Goal: Information Seeking & Learning: Find specific fact

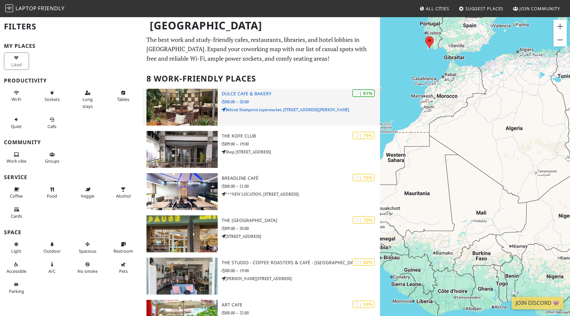
click at [262, 90] on div "| 81% Dulce Cafe & Bakery 08:00 – 20:00 Behind Slashpoint supermarket, [STREET_…" at bounding box center [300, 107] width 158 height 37
click at [262, 90] on div "| 81% Dulce Cafe & Bakery 08:00 – 20:00 Behind Slashpoint supermarket, 15 Glove…" at bounding box center [300, 107] width 158 height 37
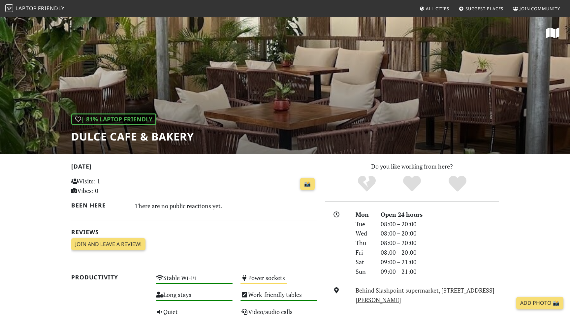
click at [308, 104] on div "| 81% Laptop Friendly Dulce Cafe & Bakery" at bounding box center [285, 84] width 570 height 137
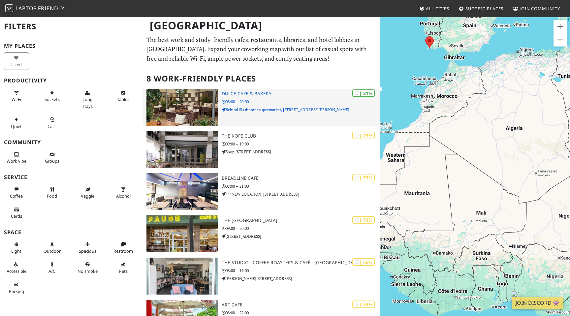
click at [248, 94] on h3 "Dulce Cafe & Bakery" at bounding box center [300, 94] width 158 height 6
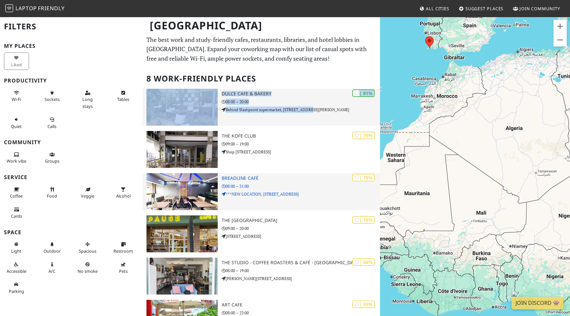
scroll to position [1, 0]
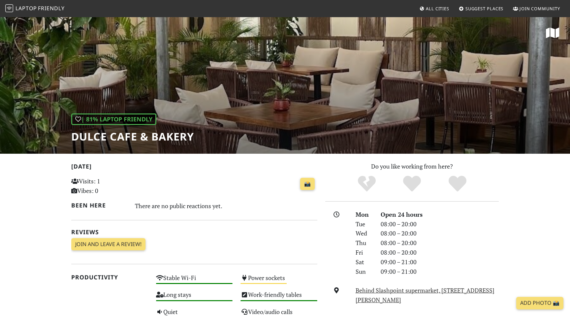
scroll to position [21, 0]
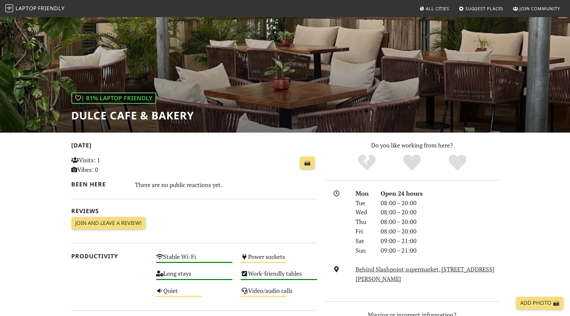
click at [168, 116] on h1 "Dulce Cafe & Bakery" at bounding box center [132, 115] width 123 height 13
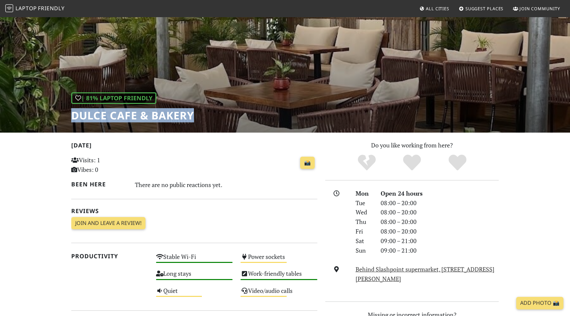
click at [168, 116] on h1 "Dulce Cafe & Bakery" at bounding box center [132, 115] width 123 height 13
copy div "Dulce Cafe & Bakery"
